Goal: Navigation & Orientation: Go to known website

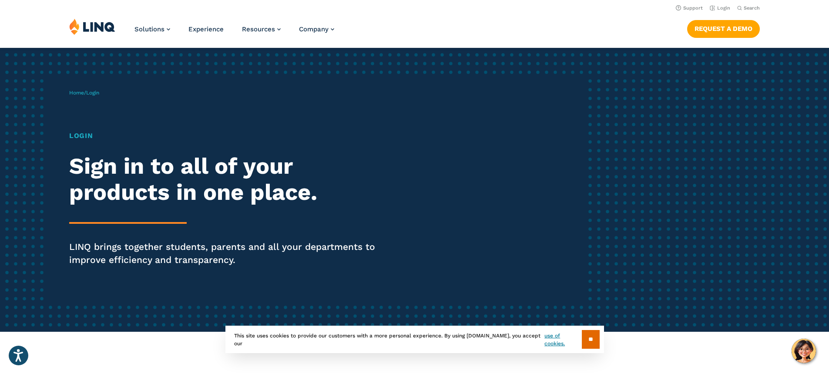
click at [585, 336] on input "**" at bounding box center [591, 339] width 18 height 19
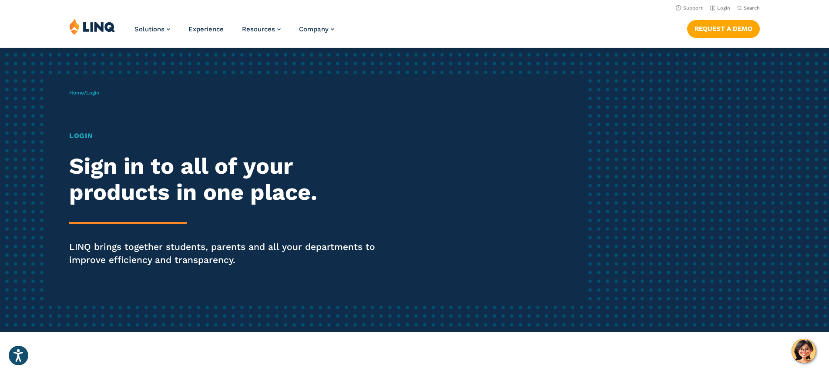
click at [81, 136] on h1 "Login" at bounding box center [228, 136] width 319 height 10
click at [93, 94] on span "Login" at bounding box center [92, 93] width 13 height 6
click at [82, 135] on h1 "Login" at bounding box center [228, 136] width 319 height 10
click at [17, 353] on icon "Open accessiBe: accessibility options, statement and help" at bounding box center [18, 356] width 10 height 11
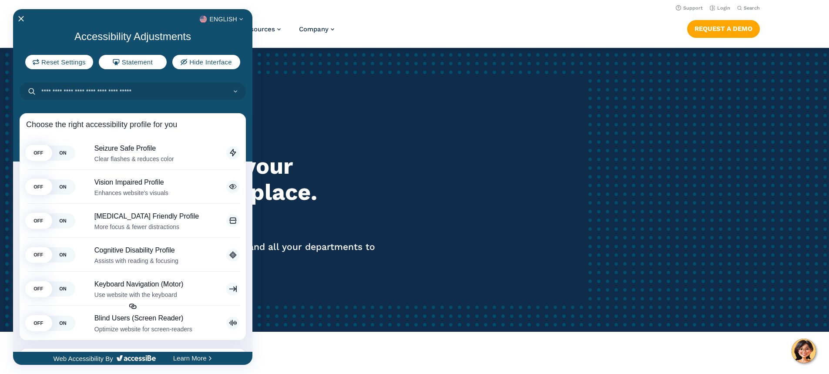
click at [399, 207] on div at bounding box center [414, 187] width 829 height 374
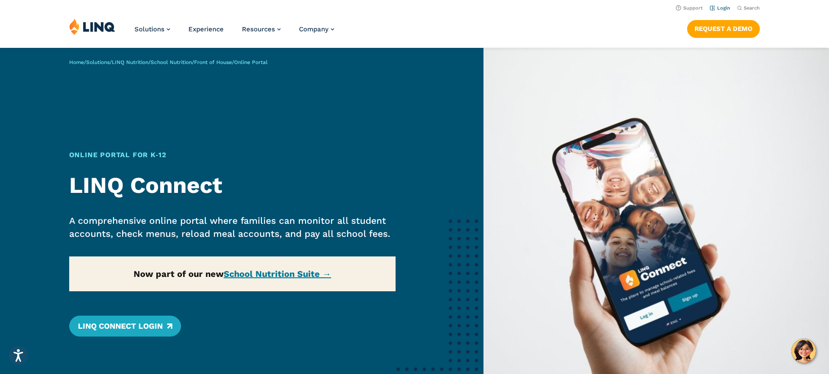
click at [723, 8] on link "Login" at bounding box center [720, 8] width 20 height 6
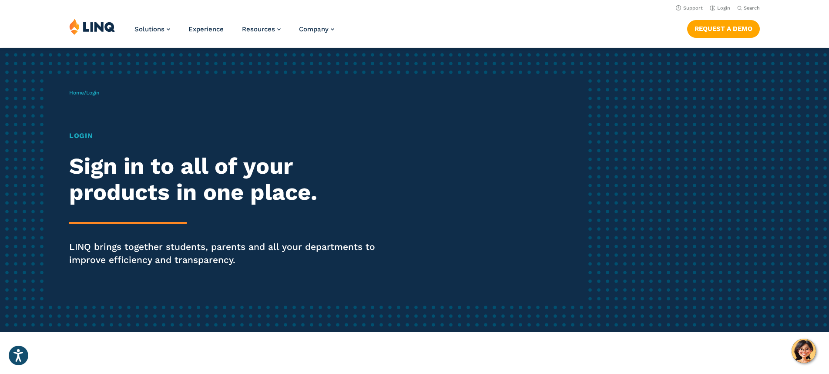
click at [74, 136] on h1 "Login" at bounding box center [228, 136] width 319 height 10
click at [17, 359] on icon "Open accessiBe: accessibility options, statement and help" at bounding box center [18, 356] width 10 height 11
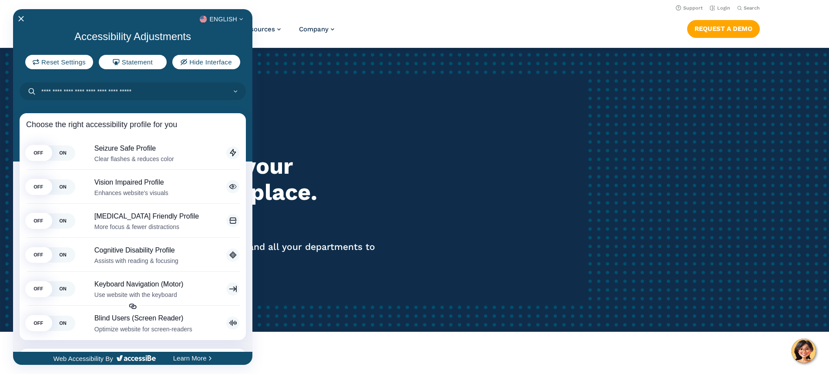
click at [382, 176] on div at bounding box center [414, 187] width 829 height 374
